Goal: Task Accomplishment & Management: Complete application form

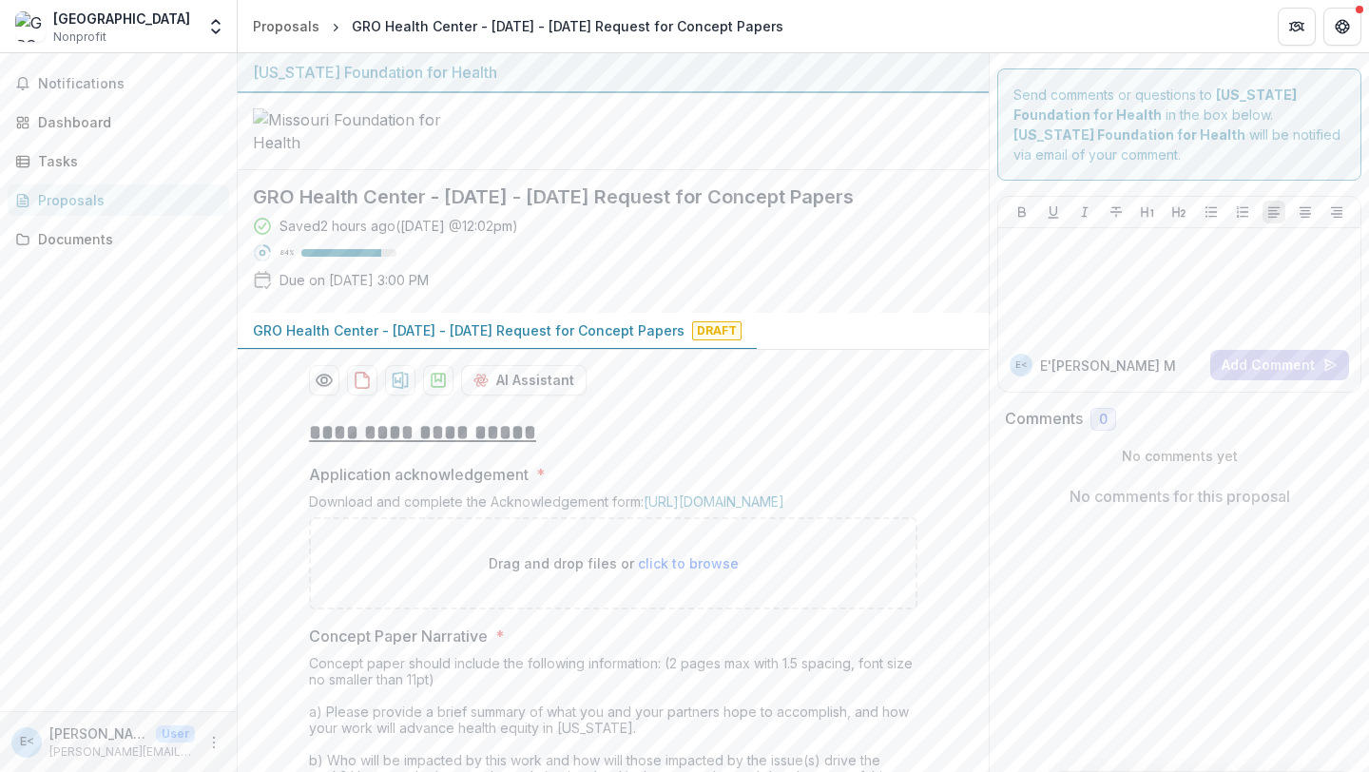
scroll to position [1011, 0]
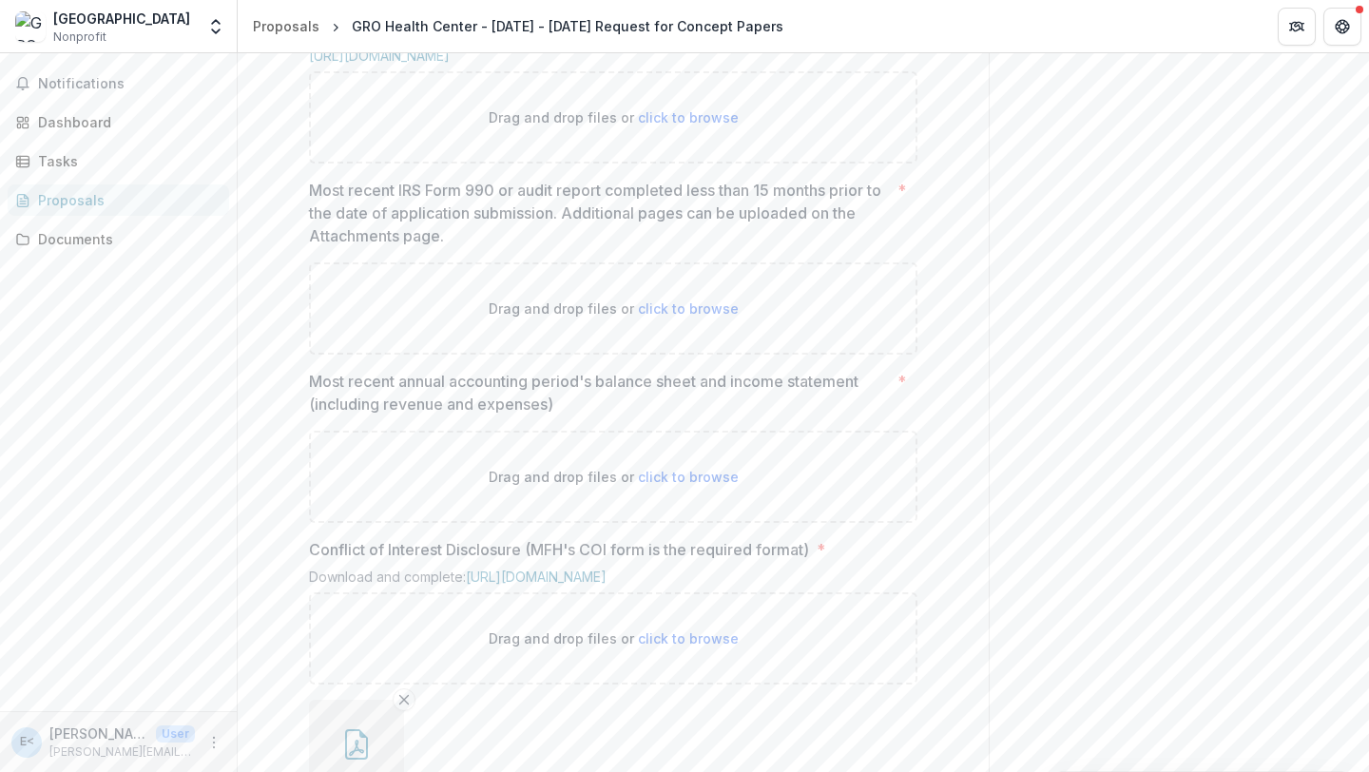
click at [680, 125] on span "click to browse" at bounding box center [688, 117] width 101 height 16
type input "**********"
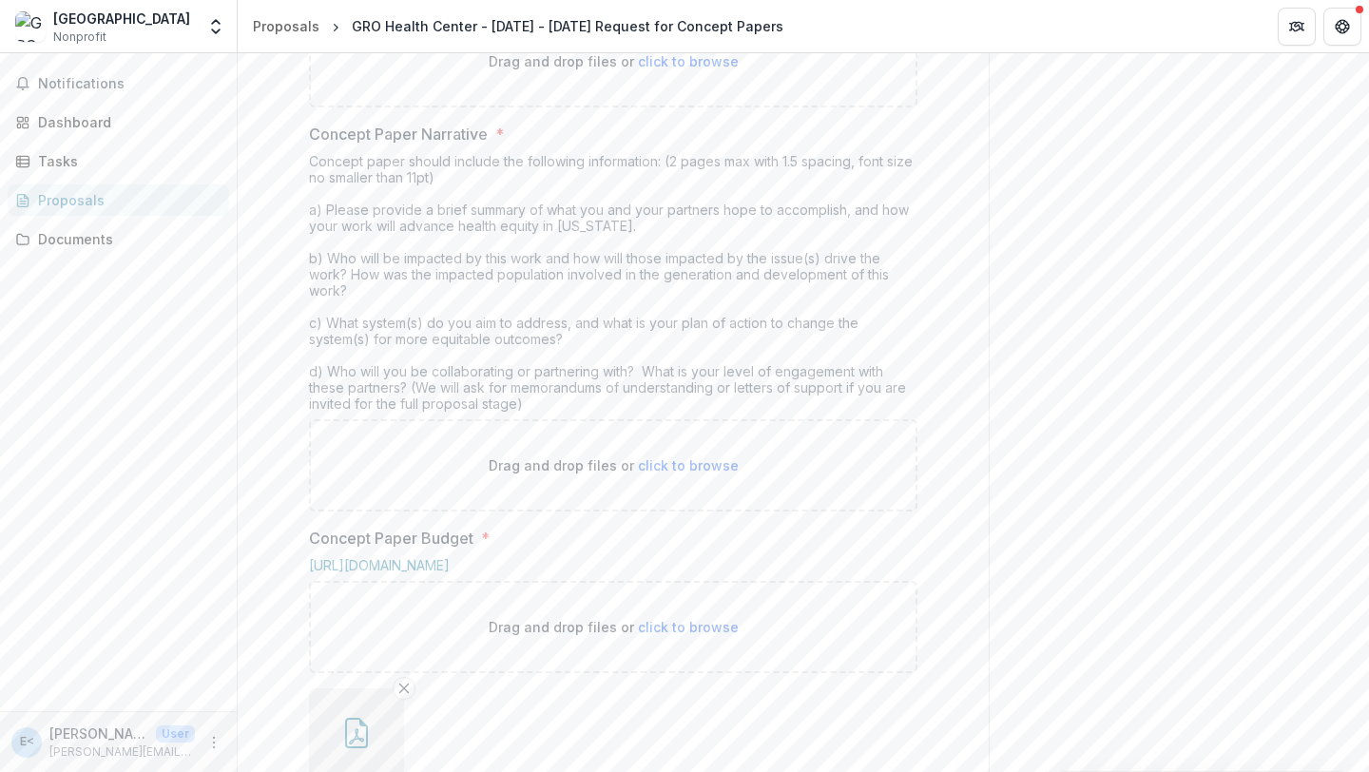
scroll to position [501, 0]
click at [704, 70] on span "click to browse" at bounding box center [688, 62] width 101 height 16
type input "**********"
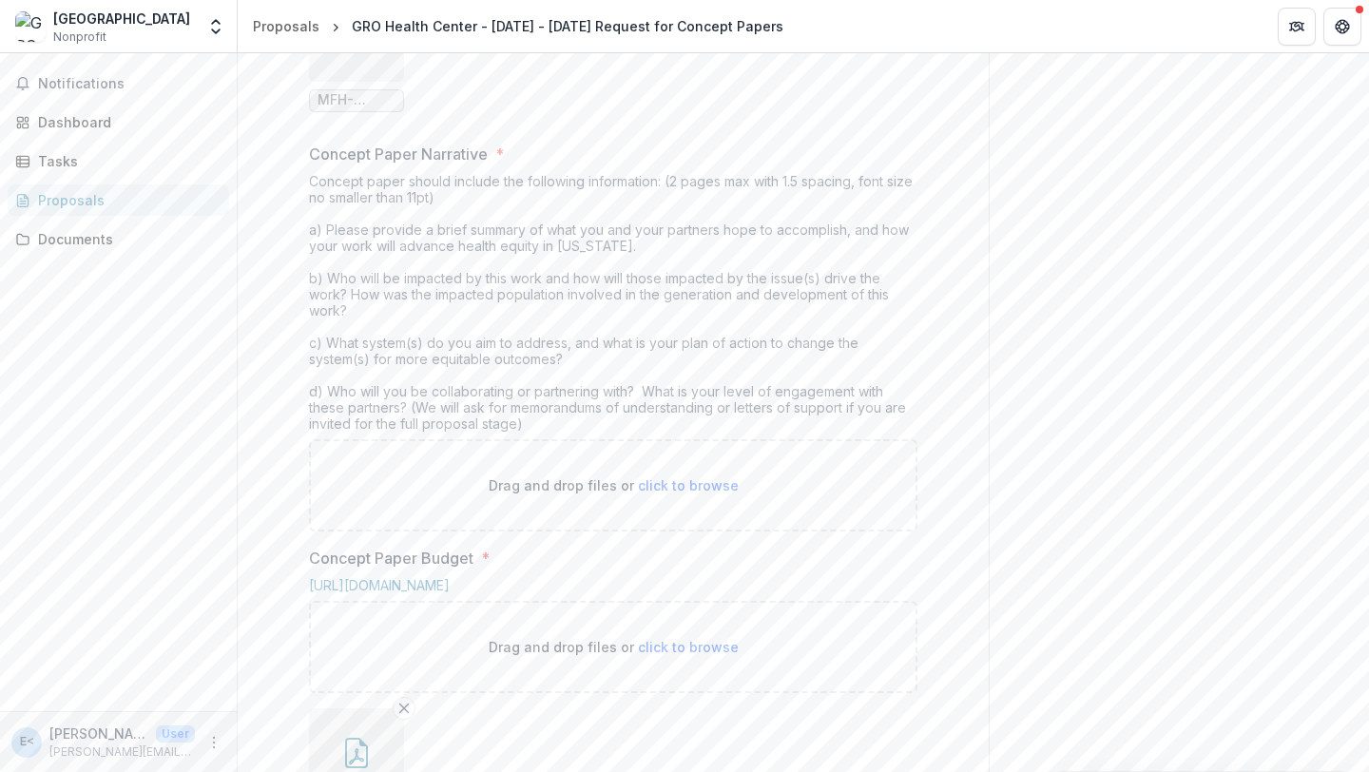
scroll to position [656, 0]
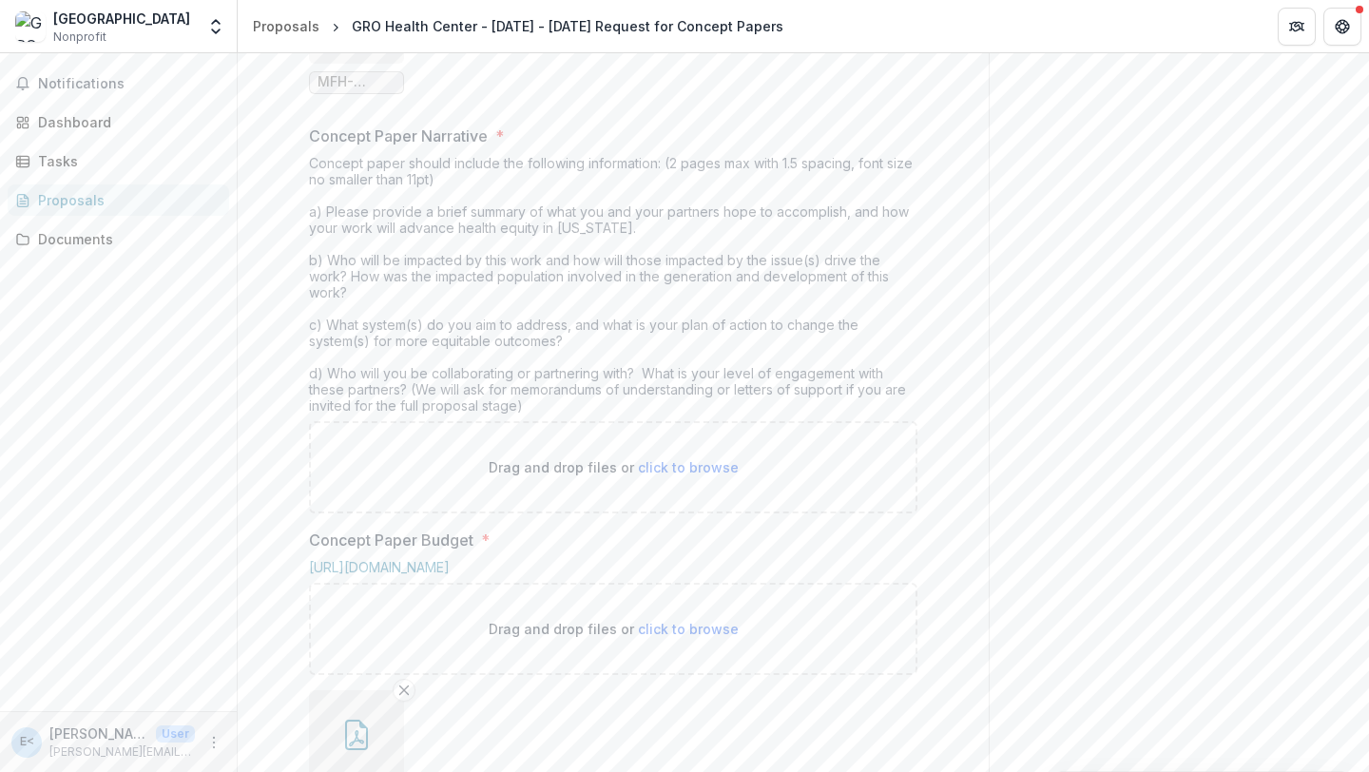
drag, startPoint x: 309, startPoint y: 328, endPoint x: 549, endPoint y: 567, distance: 338.8
click at [549, 421] on div "Concept paper should include the following information: (2 pages max with 1.5 s…" at bounding box center [613, 288] width 608 height 266
copy div "Concept paper should include the following information: (2 pages max with 1.5 s…"
click at [549, 421] on div "Concept paper should include the following information: (2 pages max with 1.5 s…" at bounding box center [613, 288] width 608 height 266
click at [316, 322] on div "Concept paper should include the following information: (2 pages max with 1.5 s…" at bounding box center [613, 288] width 608 height 266
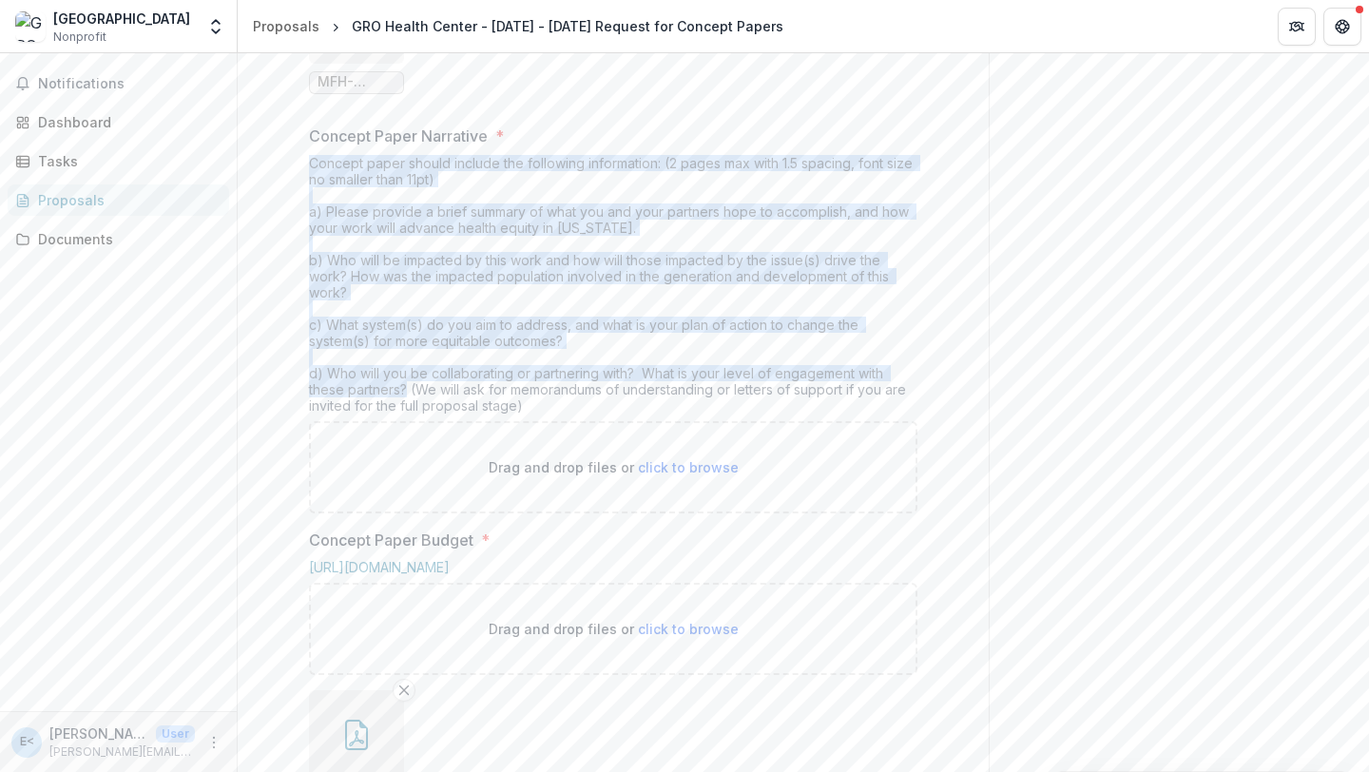
drag, startPoint x: 308, startPoint y: 321, endPoint x: 403, endPoint y: 554, distance: 251.6
click at [403, 421] on div "Concept paper should include the following information: (2 pages max with 1.5 s…" at bounding box center [613, 288] width 608 height 266
copy div "Concept paper should include the following information: (2 pages max with 1.5 s…"
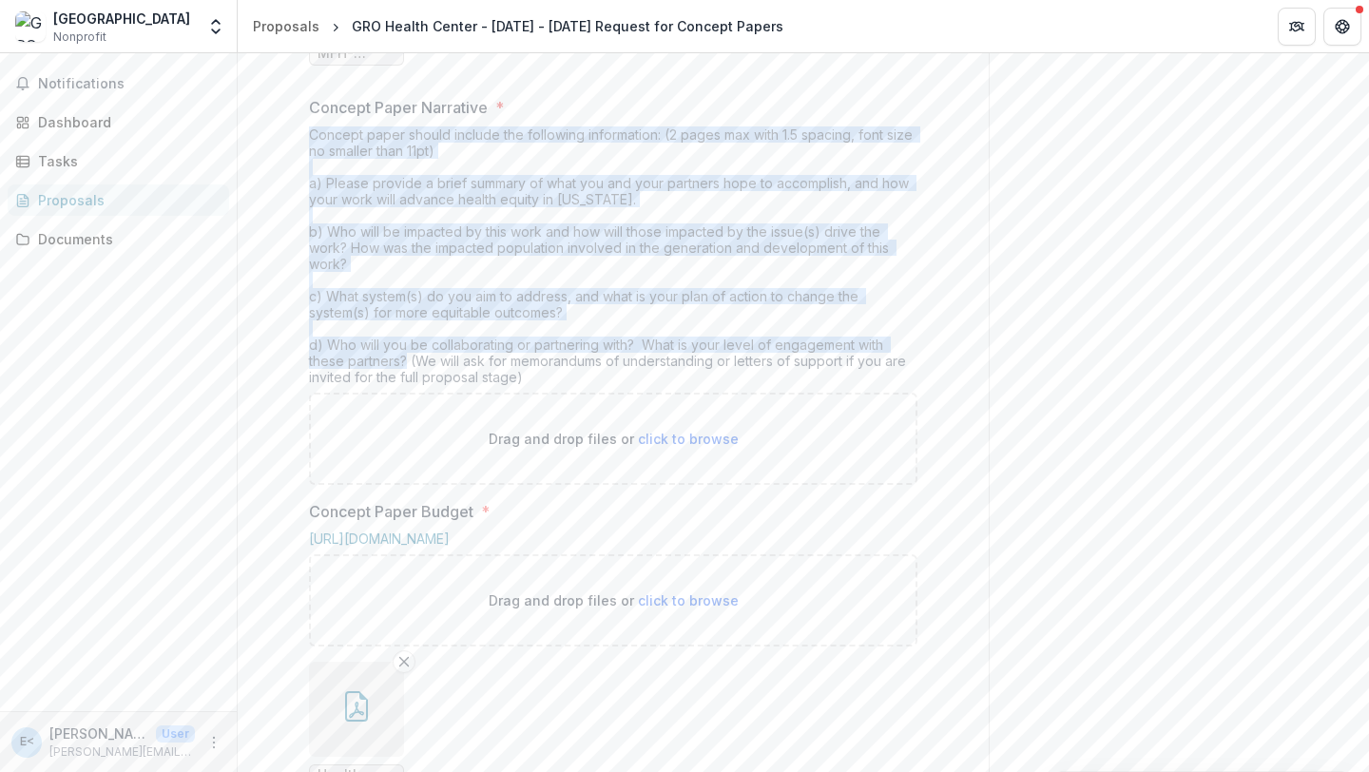
scroll to position [721, 0]
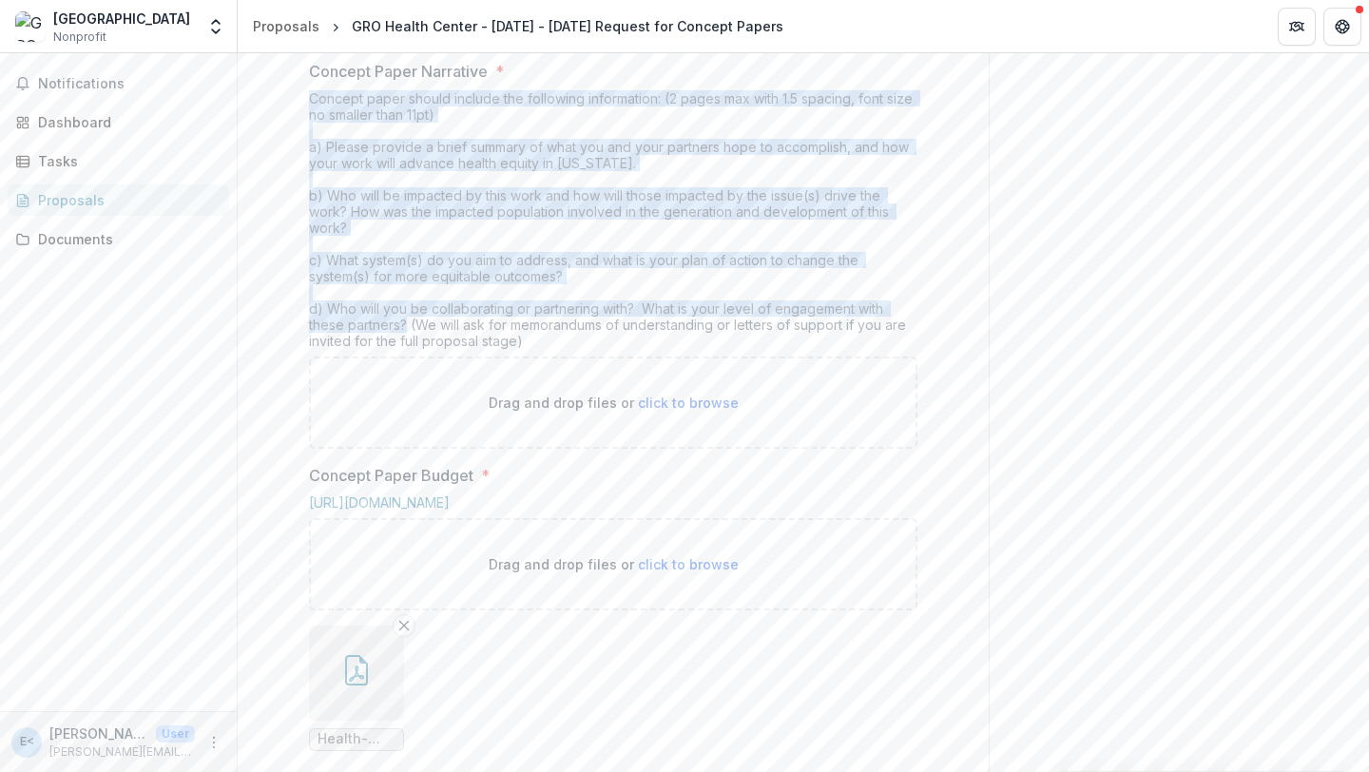
click at [755, 356] on div "Concept paper should include the following information: (2 pages max with 1.5 s…" at bounding box center [613, 223] width 608 height 266
